Goal: Find specific page/section

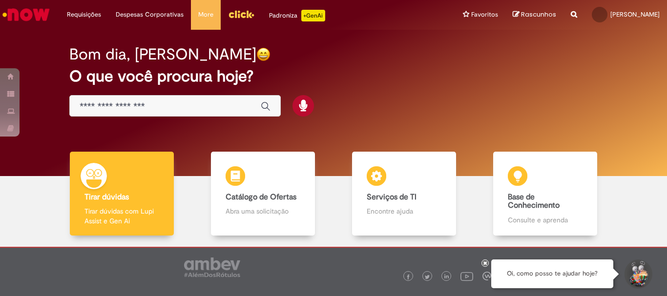
click at [186, 109] on input "Basta digitar aqui" at bounding box center [165, 106] width 171 height 11
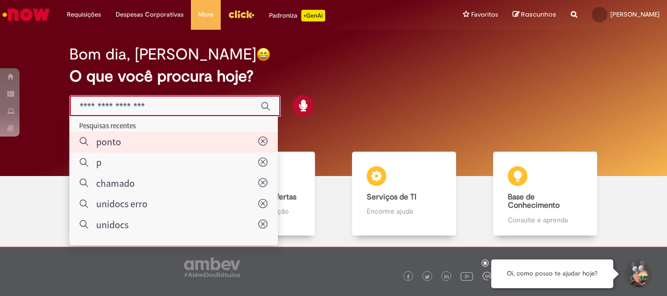
type input "*****"
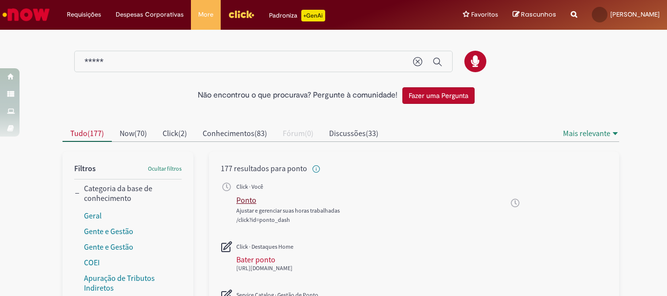
click at [238, 197] on div "Ponto" at bounding box center [246, 200] width 20 height 10
click at [254, 259] on div "Bater ponto" at bounding box center [255, 260] width 39 height 10
